Goal: Navigation & Orientation: Find specific page/section

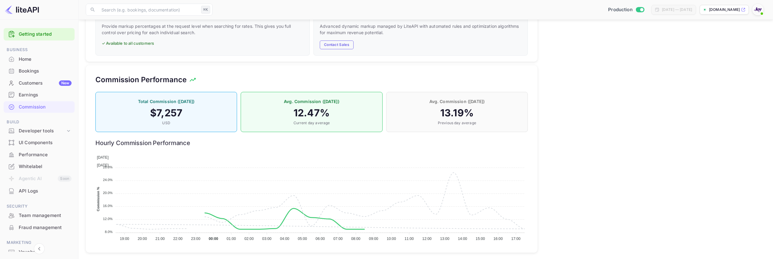
scroll to position [107, 432]
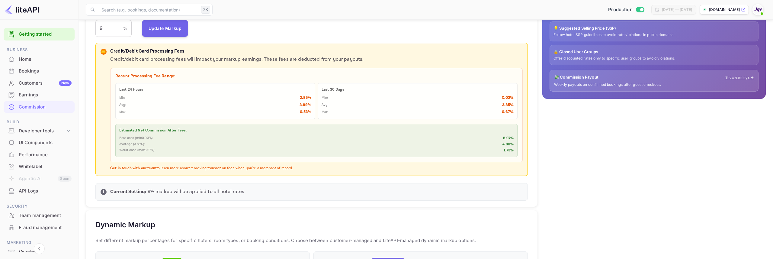
scroll to position [68, 0]
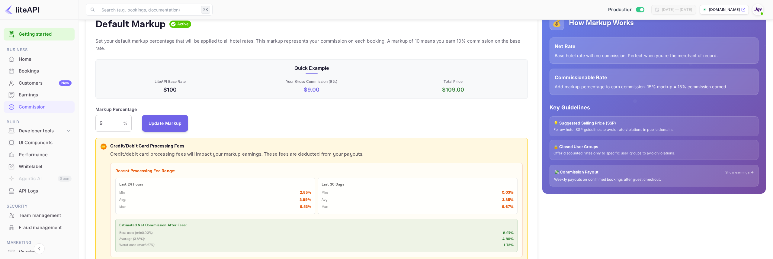
click at [31, 62] on div "Home" at bounding box center [45, 59] width 53 height 7
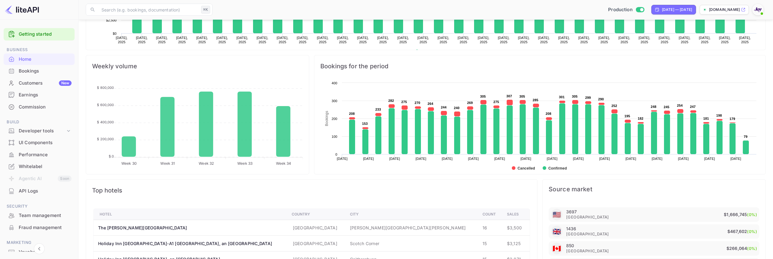
scroll to position [192, 0]
